Goal: Navigation & Orientation: Find specific page/section

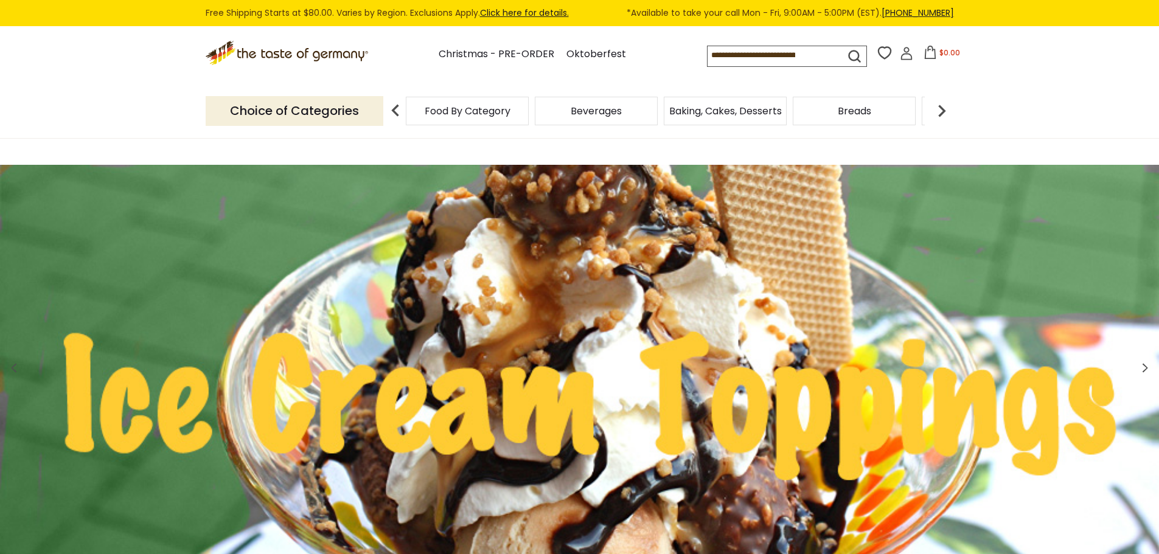
click at [518, 113] on div "Food By Category" at bounding box center [467, 111] width 123 height 29
click at [371, 119] on p "Choice of Categories" at bounding box center [295, 111] width 178 height 30
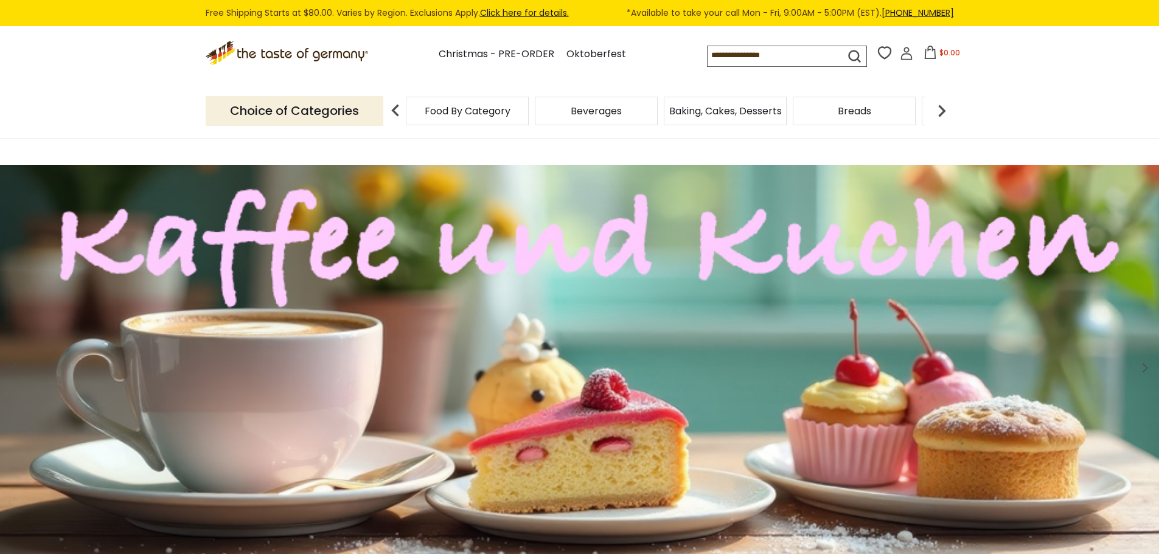
click at [359, 111] on p "Choice of Categories" at bounding box center [295, 111] width 178 height 30
click at [429, 106] on span "Food By Category" at bounding box center [468, 110] width 86 height 9
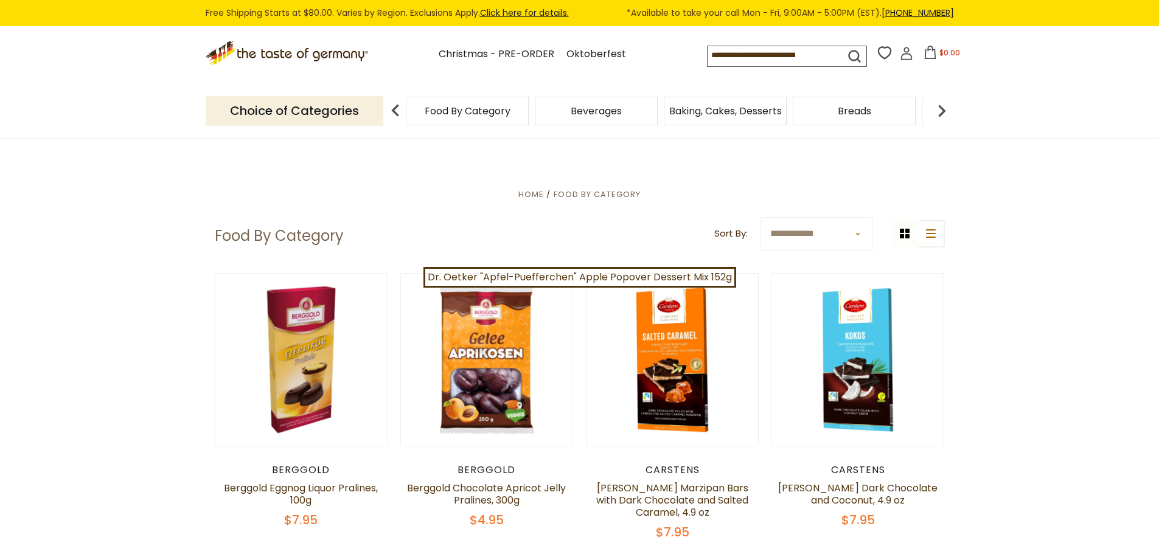
click at [948, 115] on img at bounding box center [941, 111] width 24 height 24
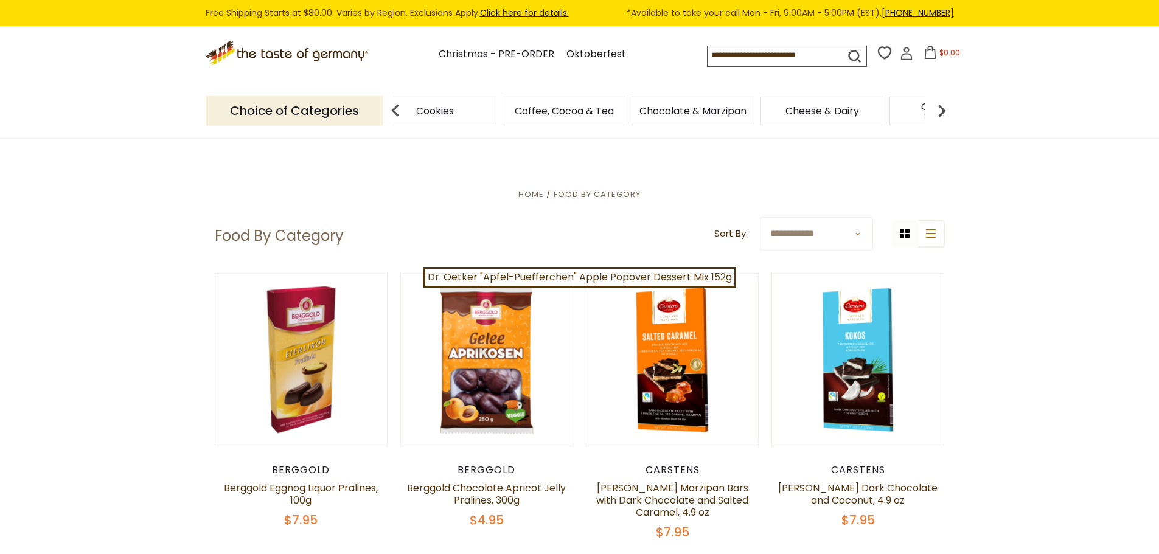
click at [948, 115] on img at bounding box center [941, 111] width 24 height 24
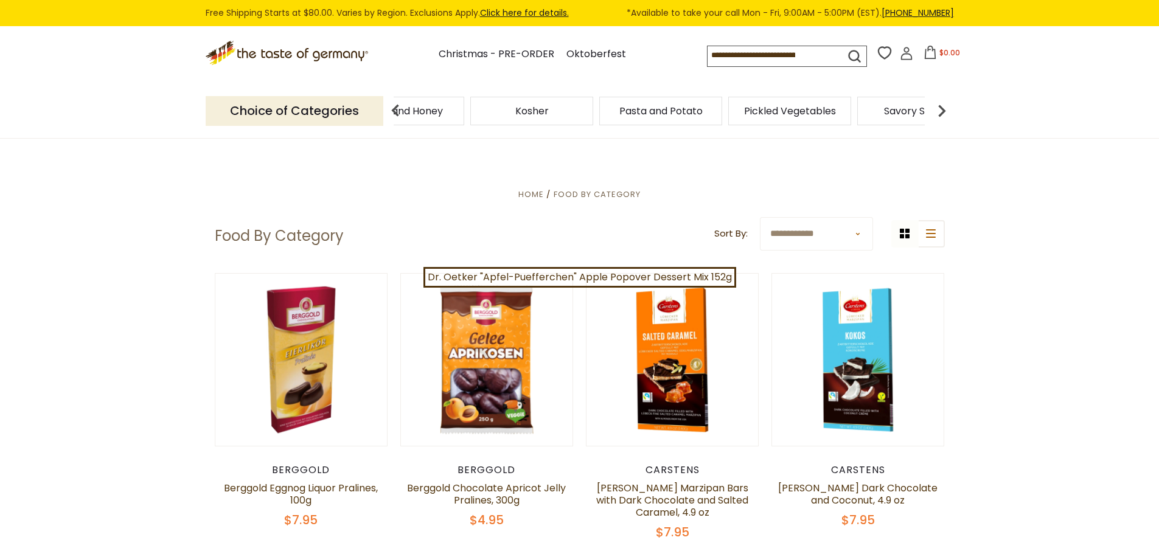
click at [948, 115] on img at bounding box center [941, 111] width 24 height 24
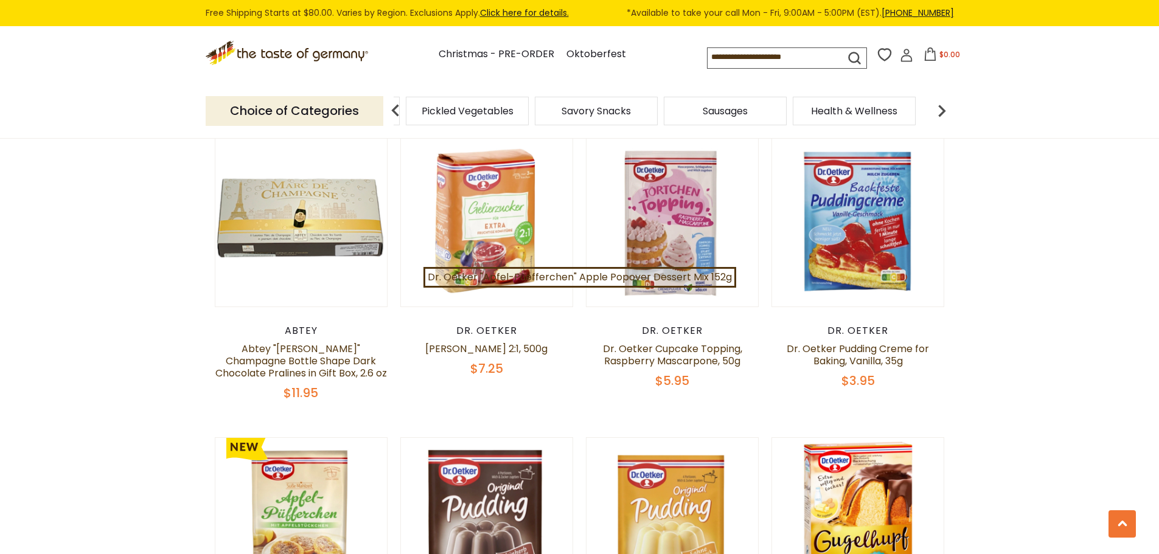
scroll to position [2555, 0]
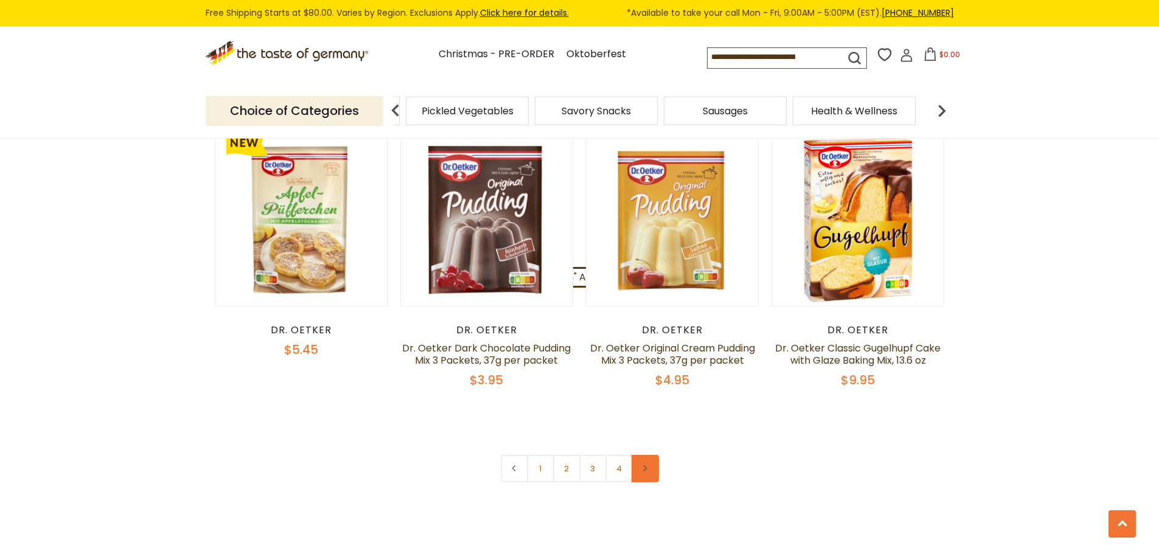
click at [645, 465] on icon at bounding box center [644, 468] width 7 height 6
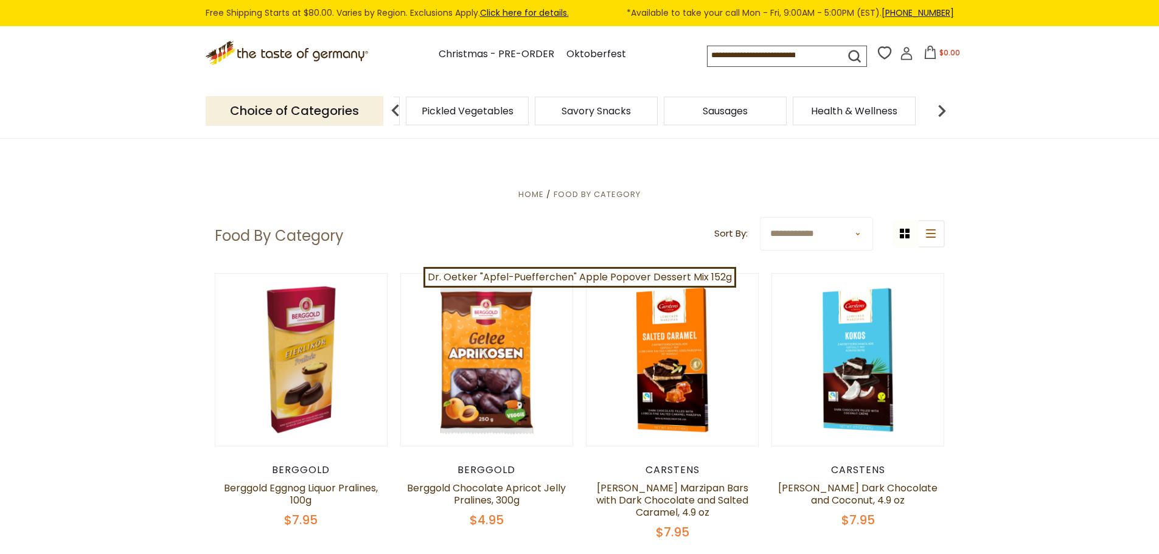
click at [600, 114] on span "Savory Snacks" at bounding box center [595, 110] width 69 height 9
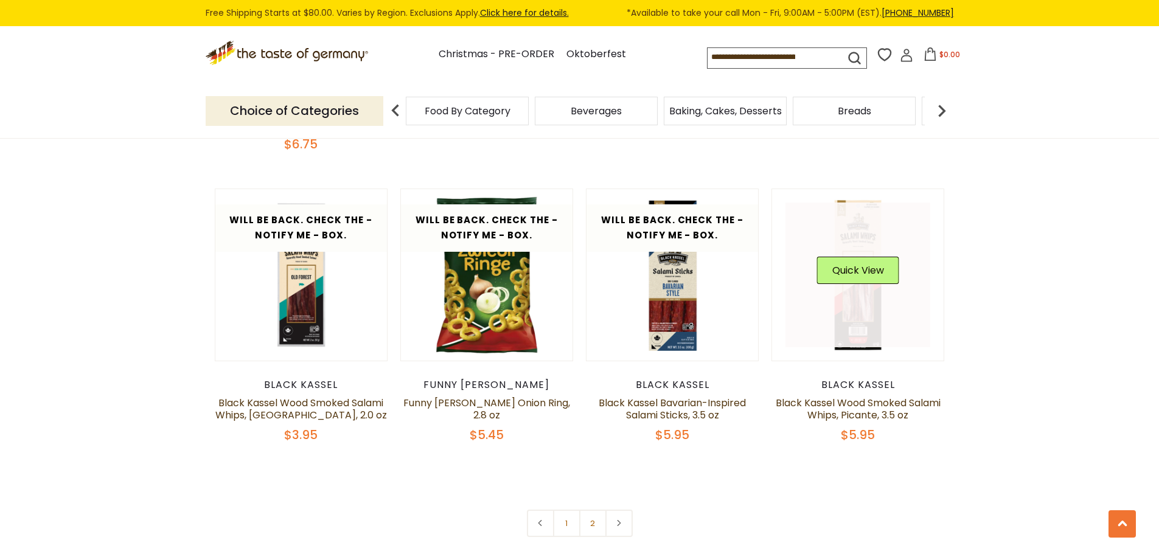
scroll to position [2920, 0]
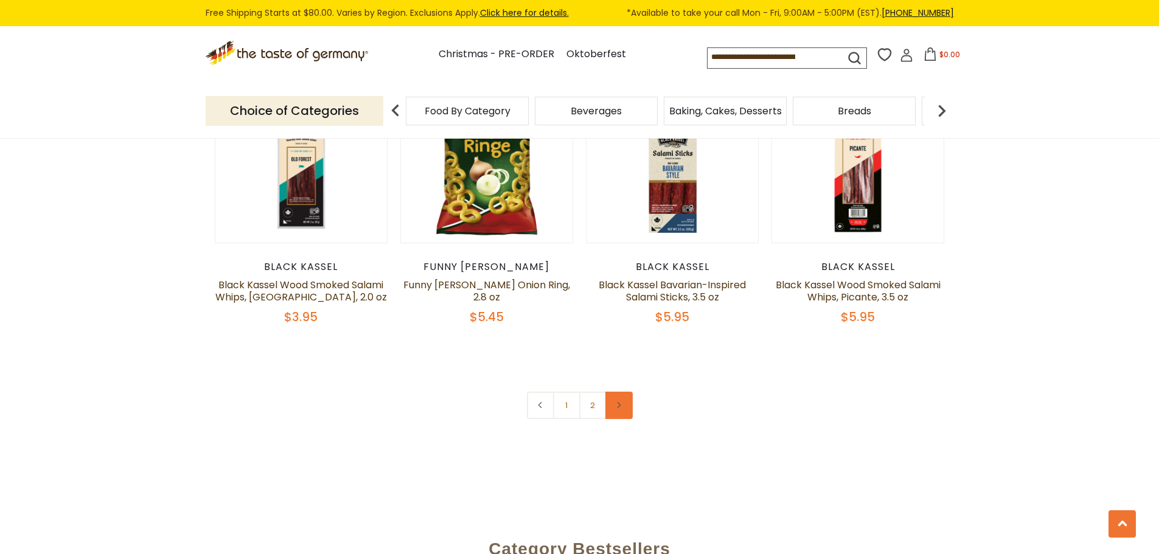
click at [624, 392] on link at bounding box center [618, 405] width 27 height 27
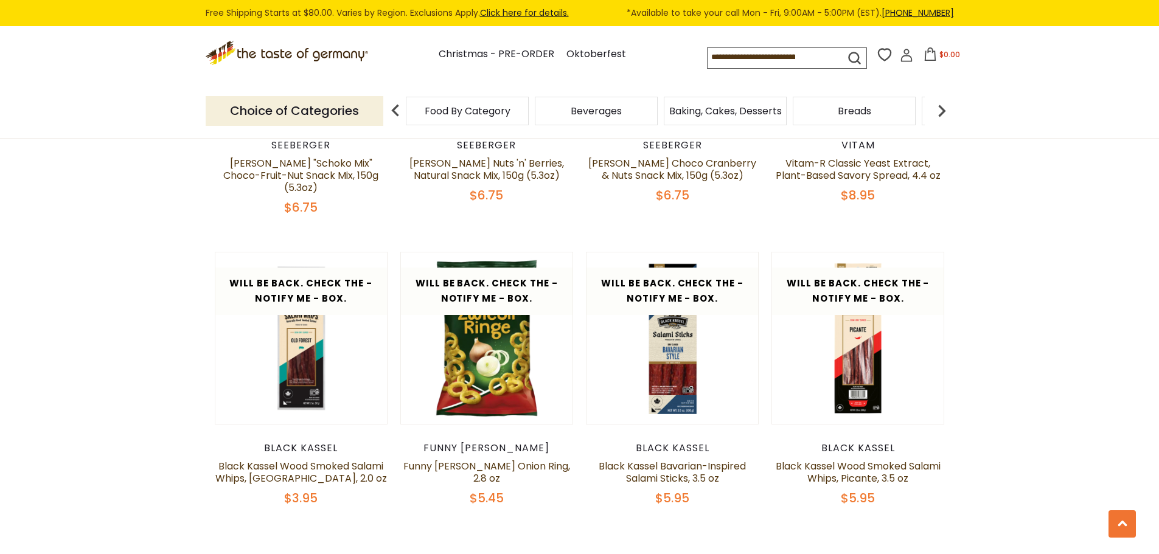
scroll to position [2920, 0]
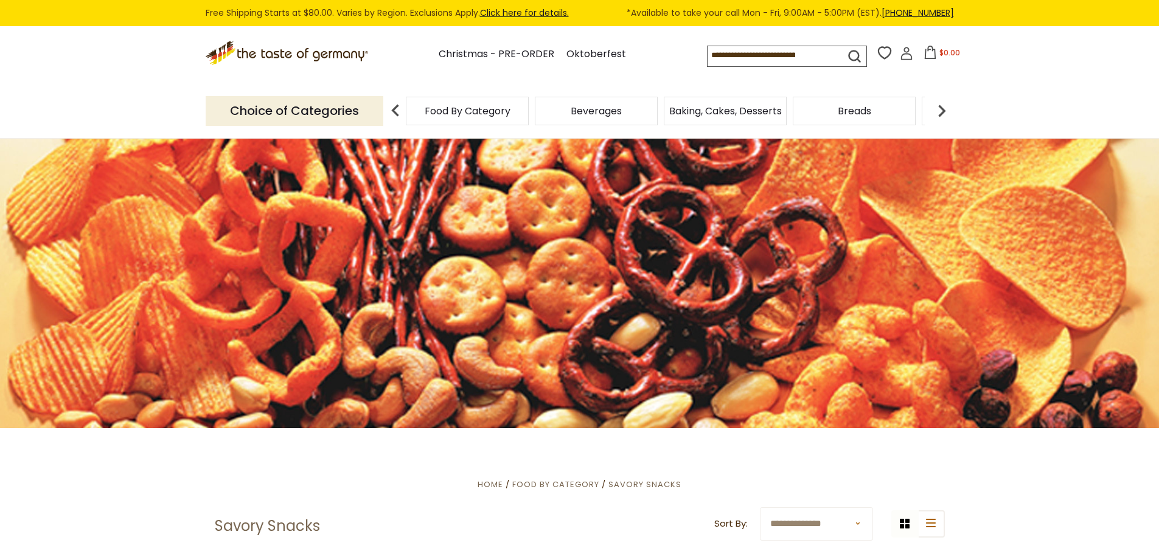
click at [533, 9] on link "Click here for details." at bounding box center [524, 13] width 89 height 12
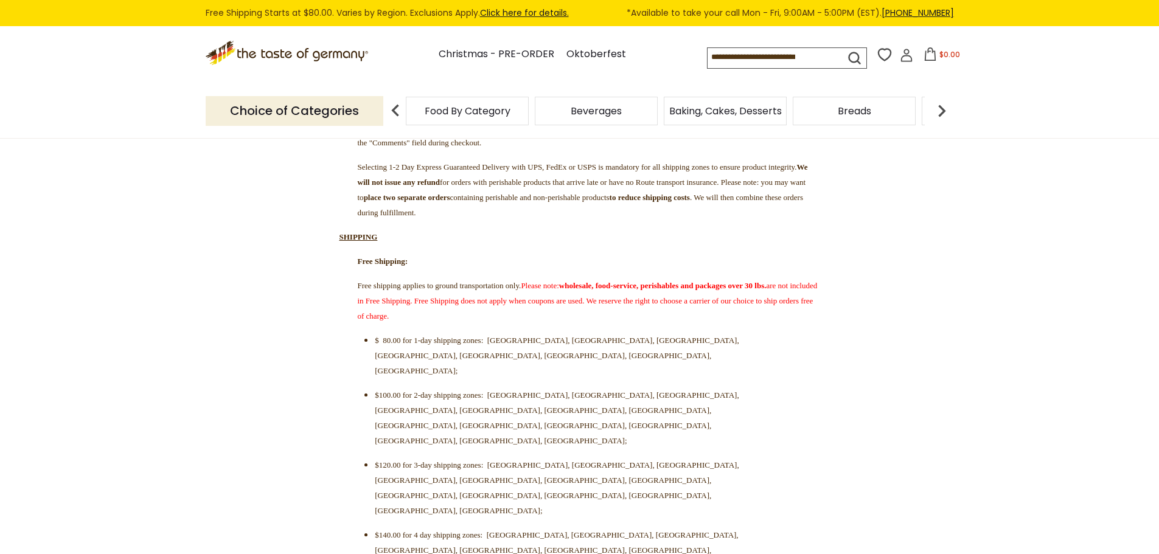
scroll to position [304, 0]
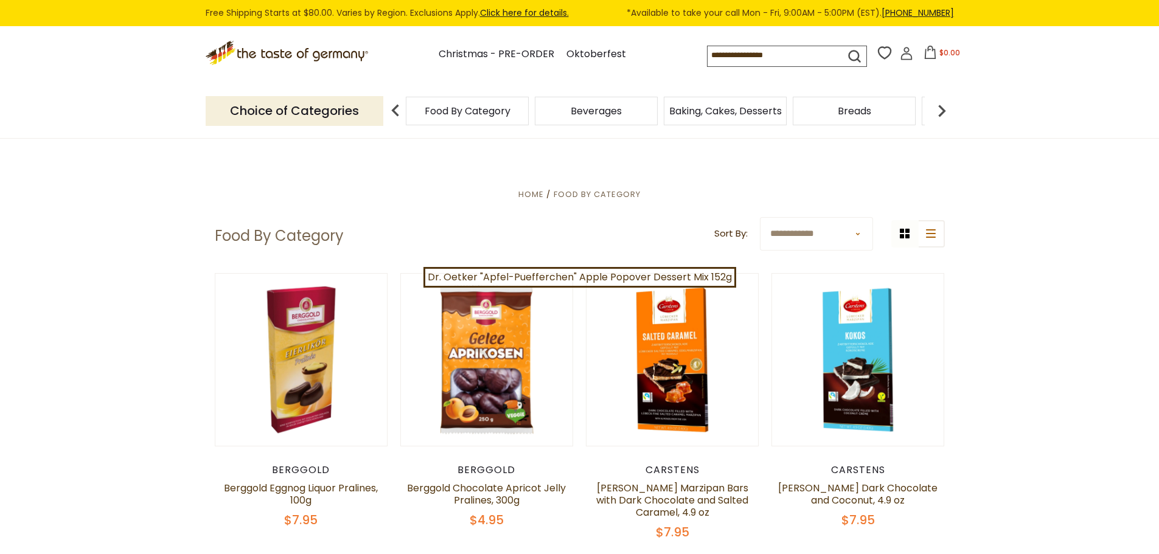
scroll to position [2555, 0]
